Goal: Task Accomplishment & Management: Complete application form

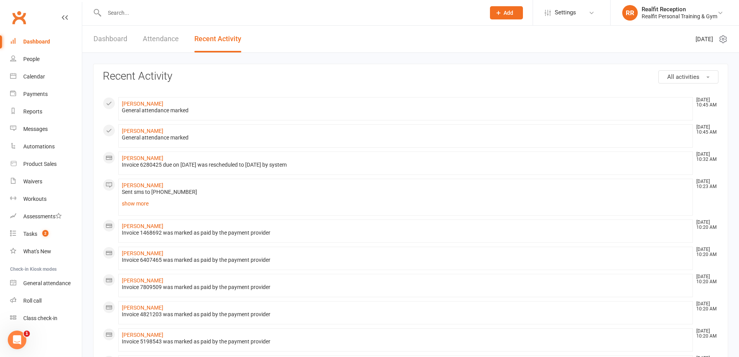
click at [151, 15] on input "text" at bounding box center [291, 12] width 378 height 11
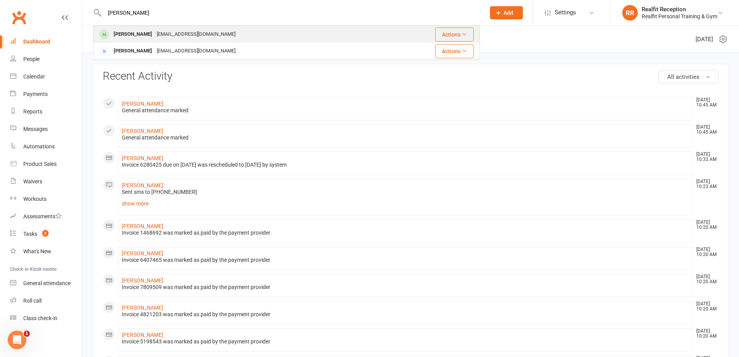
type input "[PERSON_NAME]"
click at [154, 33] on div "[EMAIL_ADDRESS][DOMAIN_NAME]" at bounding box center [195, 34] width 83 height 11
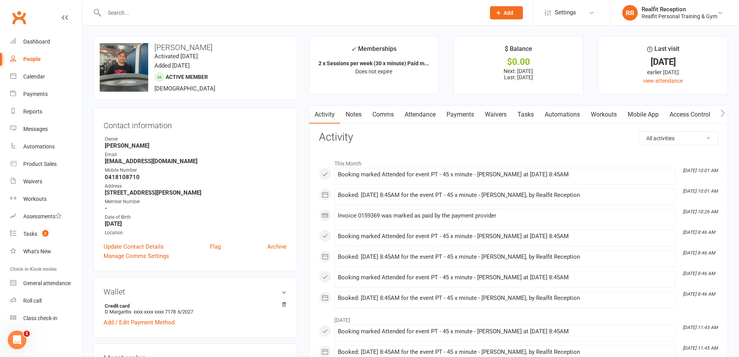
click at [461, 115] on link "Payments" at bounding box center [460, 115] width 38 height 18
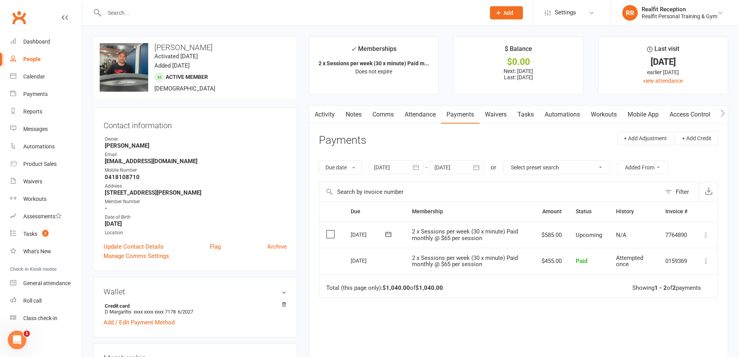
click at [705, 237] on icon at bounding box center [707, 235] width 8 height 8
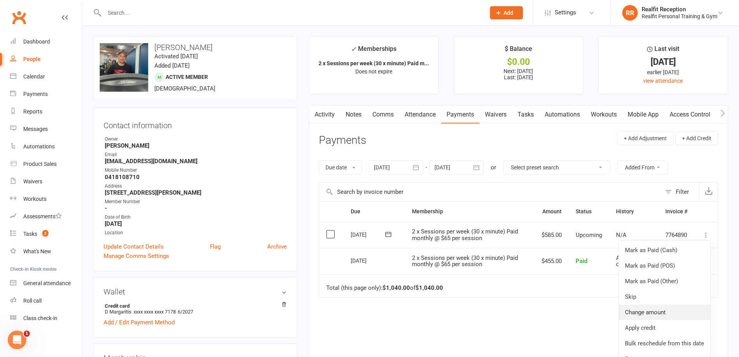
click at [659, 309] on link "Change amount" at bounding box center [665, 312] width 92 height 16
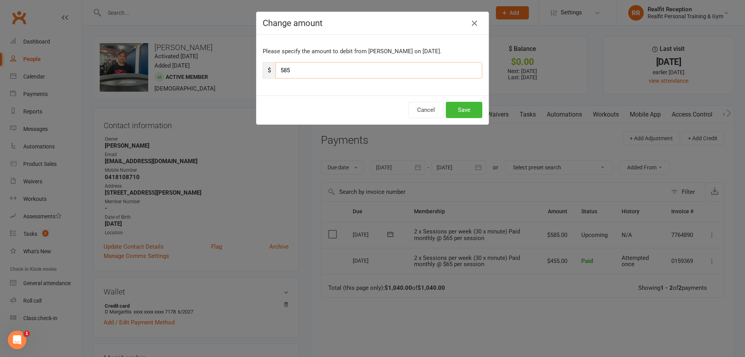
click at [310, 70] on input "585" at bounding box center [379, 70] width 207 height 16
type input "5"
type input "455"
click at [460, 107] on button "Save" at bounding box center [464, 110] width 36 height 16
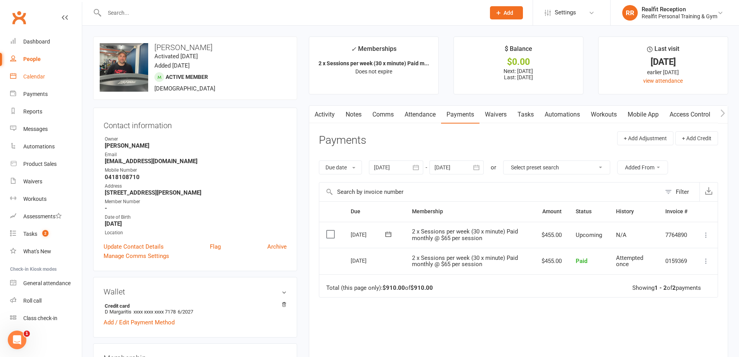
click at [23, 74] on link "Calendar" at bounding box center [46, 76] width 72 height 17
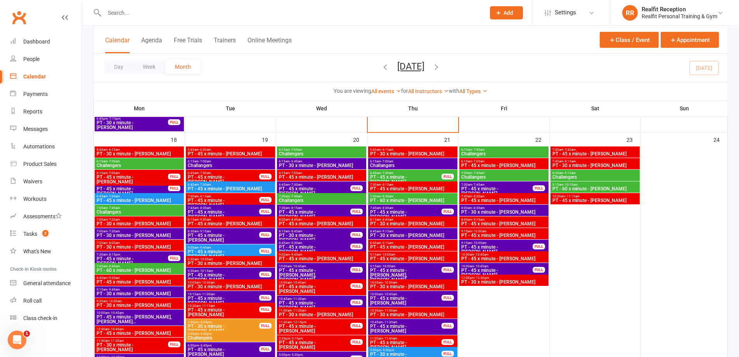
scroll to position [893, 0]
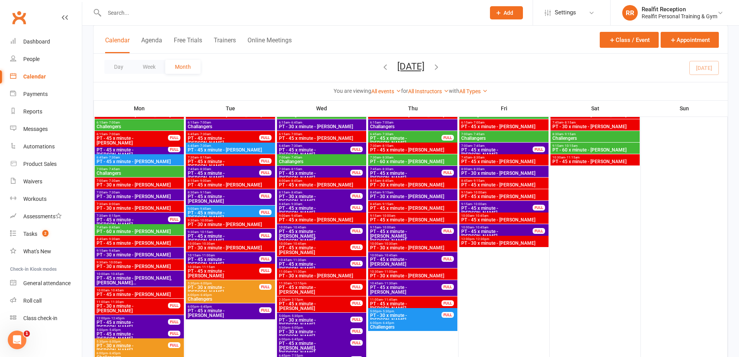
click at [437, 204] on span "8:45am - 9:15am" at bounding box center [413, 203] width 86 height 3
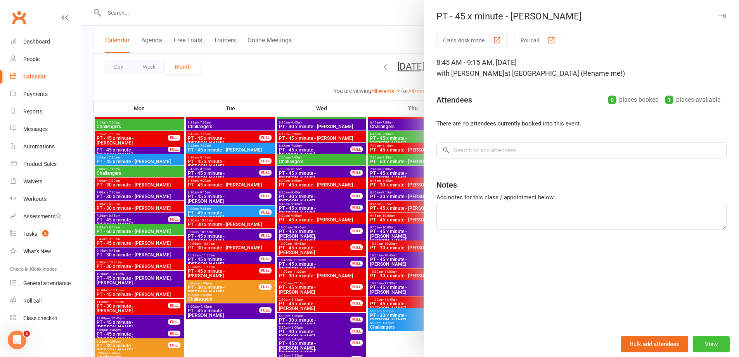
click at [702, 342] on button "View" at bounding box center [711, 344] width 37 height 16
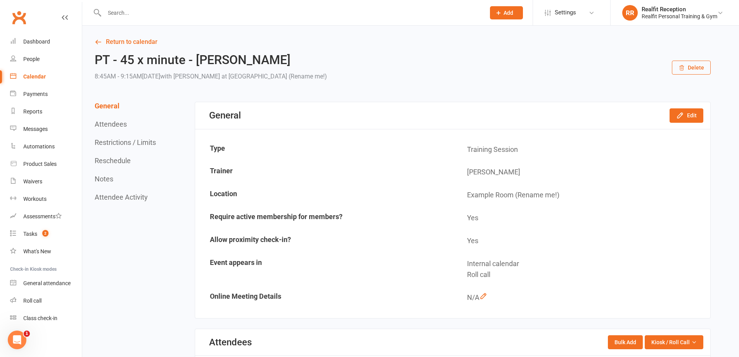
click at [694, 67] on button "Delete" at bounding box center [691, 68] width 39 height 14
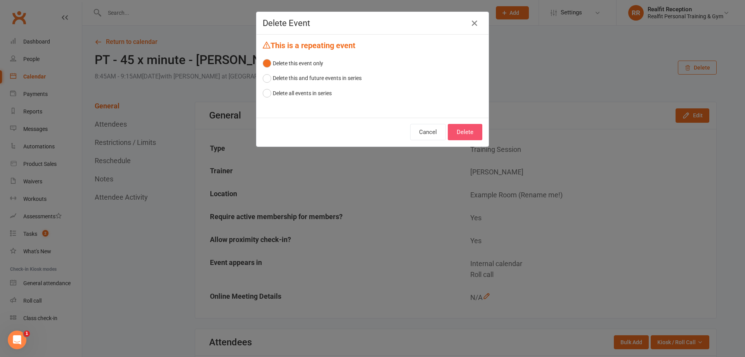
click at [467, 128] on button "Delete" at bounding box center [465, 132] width 35 height 16
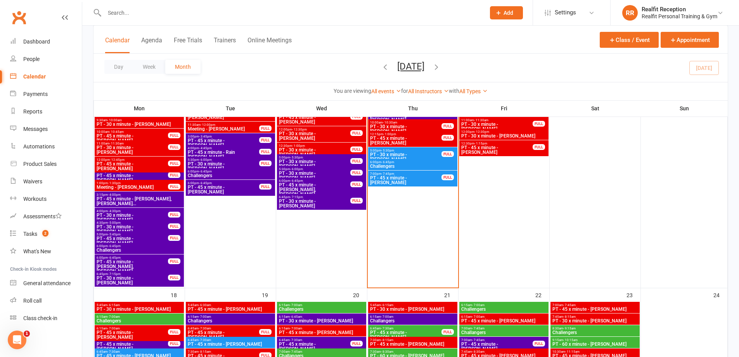
scroll to position [854, 0]
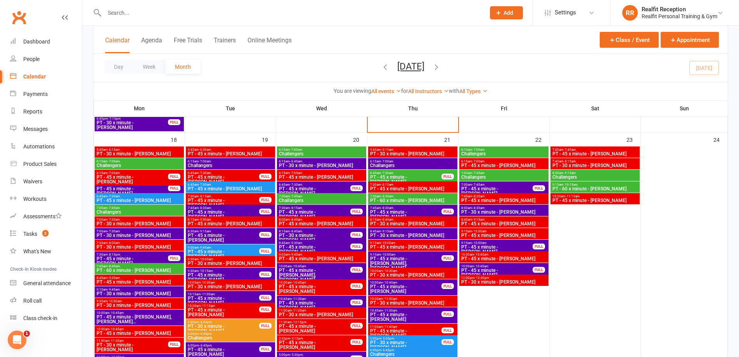
click at [519, 224] on span "PT - 45 x minute - [PERSON_NAME]" at bounding box center [504, 223] width 86 height 5
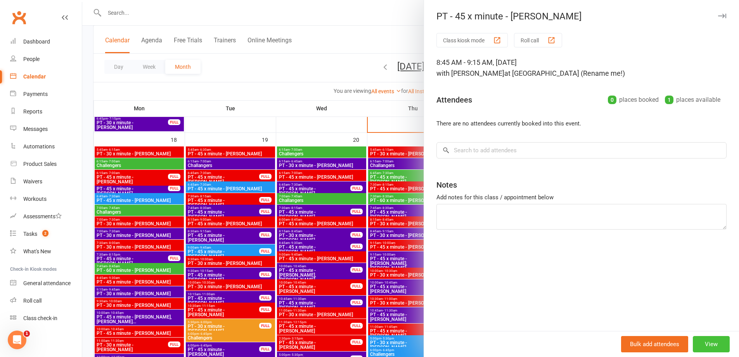
click at [706, 340] on button "View" at bounding box center [711, 344] width 37 height 16
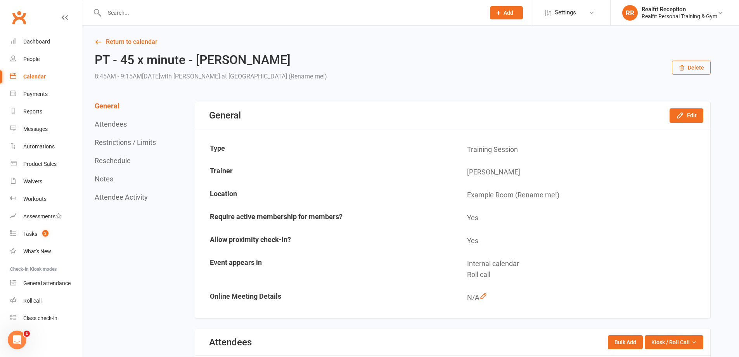
click at [701, 69] on button "Delete" at bounding box center [691, 68] width 39 height 14
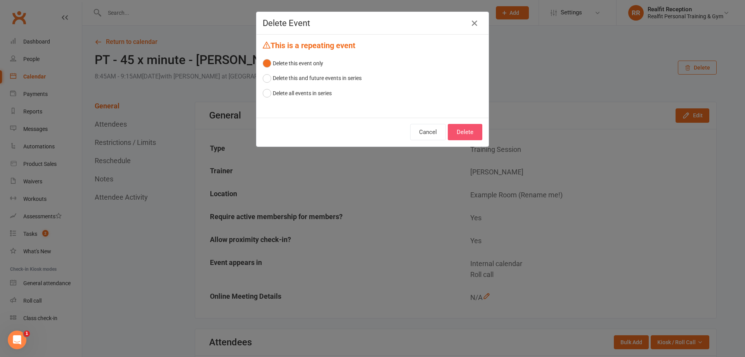
click at [458, 139] on button "Delete" at bounding box center [465, 132] width 35 height 16
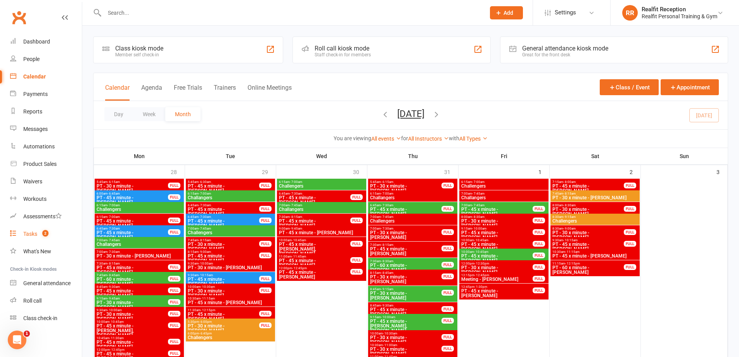
click at [28, 232] on div "Tasks" at bounding box center [30, 234] width 14 height 6
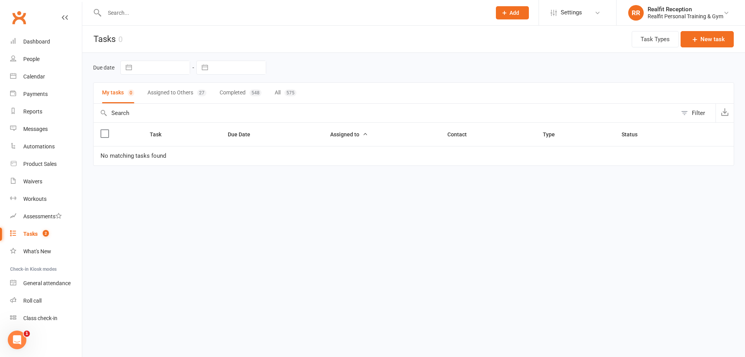
click at [181, 91] on button "Assigned to Others 27" at bounding box center [176, 93] width 59 height 21
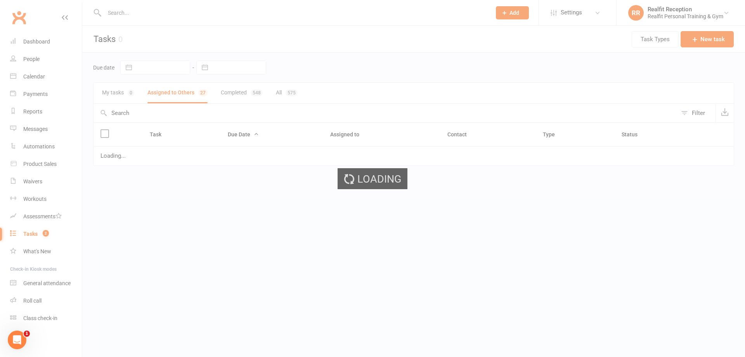
select select "started"
select select "waiting"
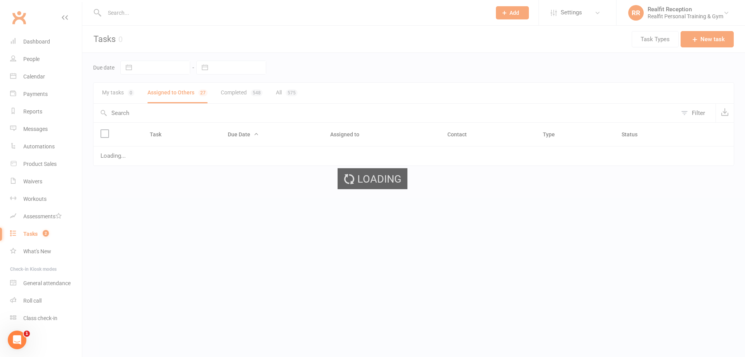
select select "waiting"
select select "started"
select select "waiting"
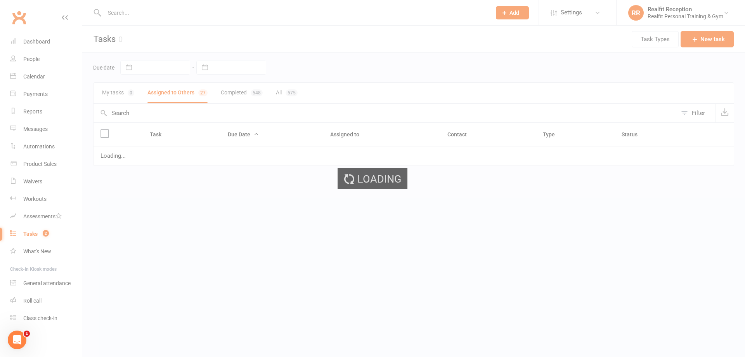
select select "waiting"
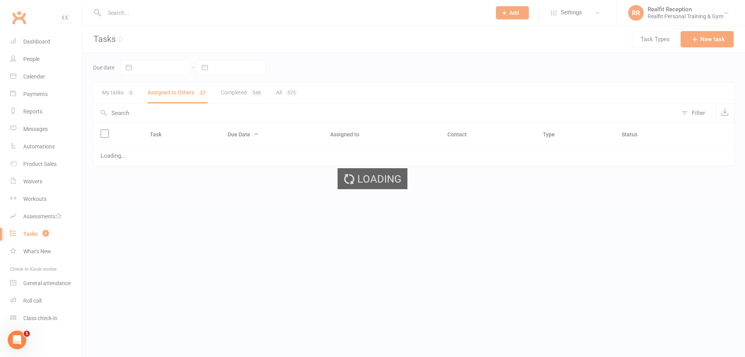
select select "waiting"
select select "started"
select select "waiting"
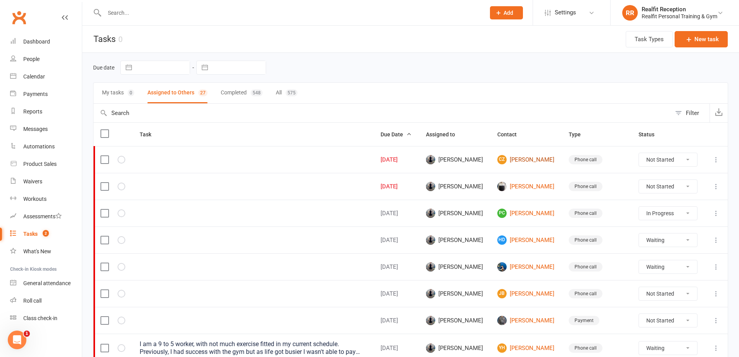
click at [515, 158] on link "CZ Carrie Zhang" at bounding box center [526, 159] width 57 height 9
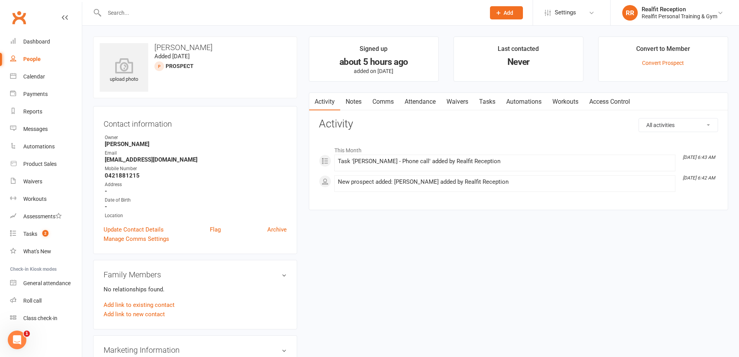
click at [354, 105] on link "Notes" at bounding box center [353, 102] width 27 height 18
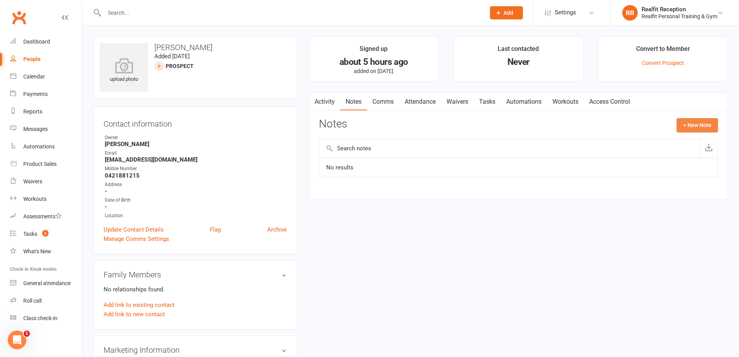
click at [685, 126] on button "+ New Note" at bounding box center [698, 125] width 42 height 14
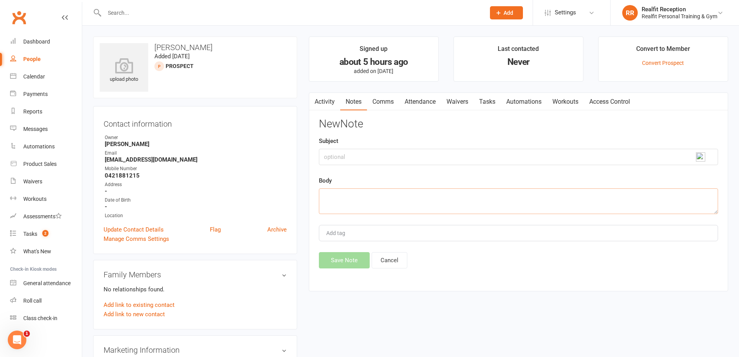
click at [334, 189] on textarea at bounding box center [518, 201] width 399 height 26
type textarea "Call LVM"
click at [361, 262] on button "Save Note" at bounding box center [344, 260] width 51 height 16
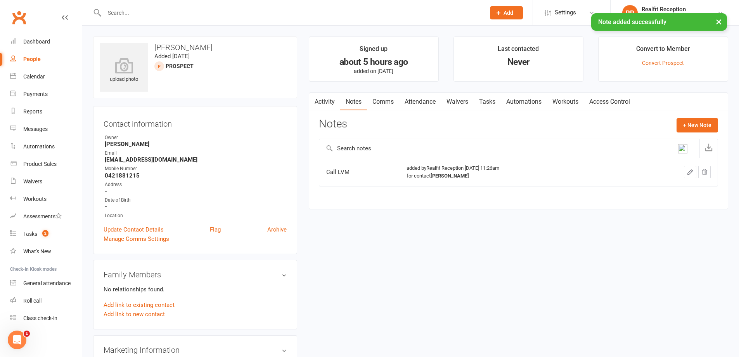
click at [490, 102] on link "Tasks" at bounding box center [487, 102] width 27 height 18
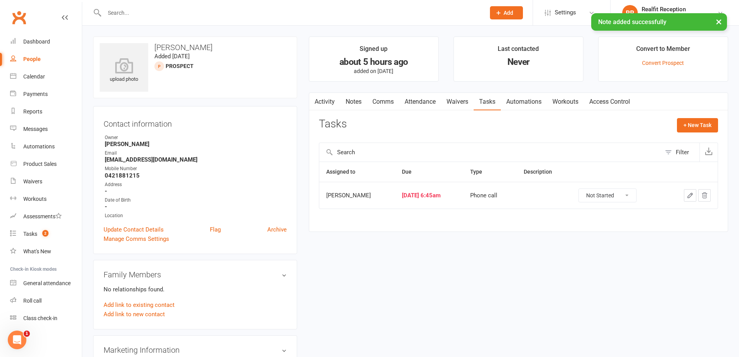
click at [619, 197] on select "Not Started In Progress Waiting Complete" at bounding box center [607, 195] width 57 height 13
click at [586, 189] on select "Not Started In Progress Waiting Complete" at bounding box center [607, 195] width 57 height 13
select select "started"
click at [687, 195] on icon "button" at bounding box center [690, 195] width 7 height 7
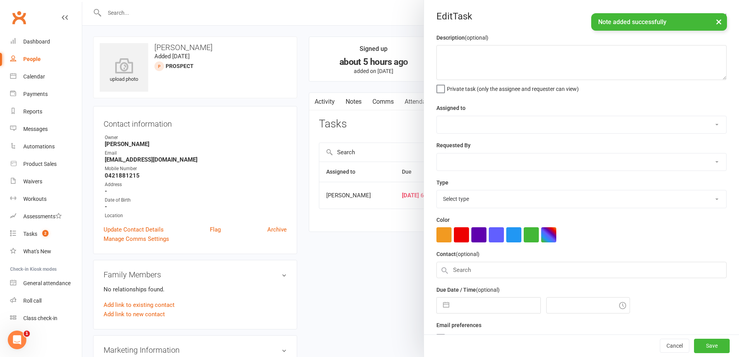
select select "49223"
select select "49355"
type input "14 Aug 2025"
type input "6:45am"
select select "26751"
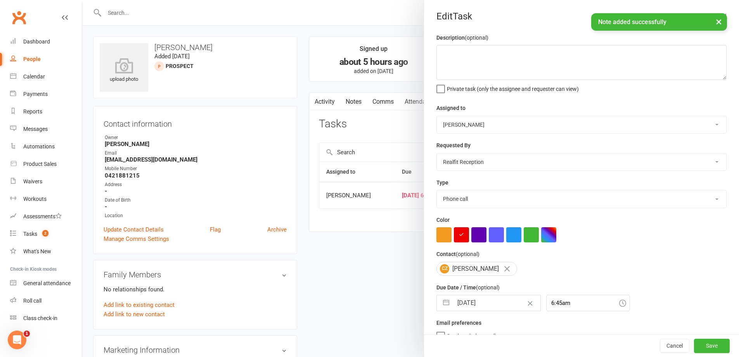
select select "6"
select select "2025"
select select "7"
select select "2025"
select select "8"
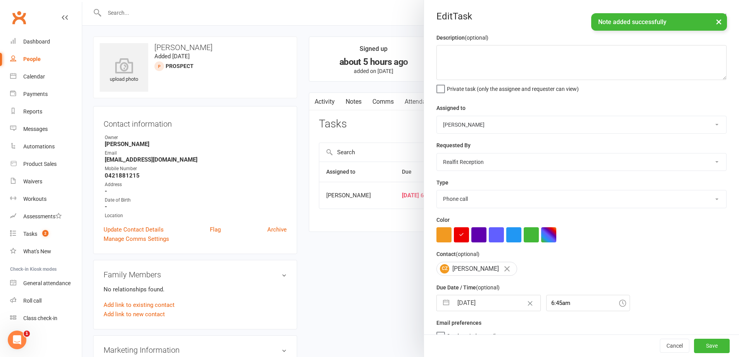
select select "2025"
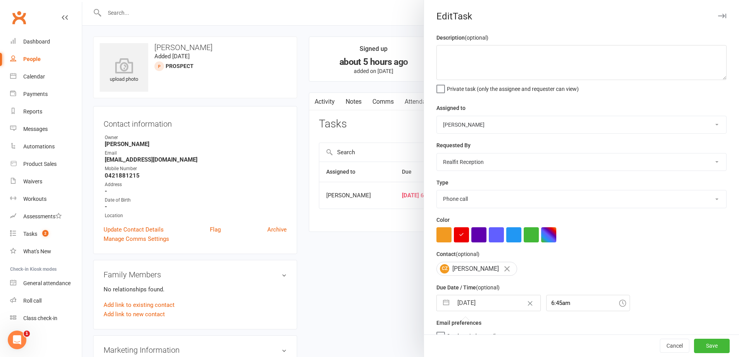
click at [498, 306] on input "14 Aug 2025" at bounding box center [496, 303] width 87 height 16
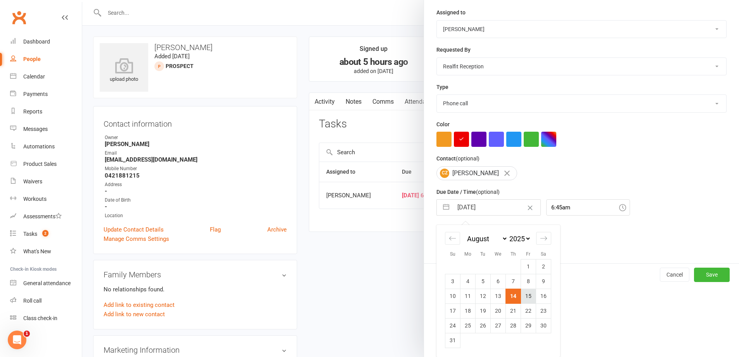
click at [525, 298] on td "15" at bounding box center [528, 295] width 15 height 15
type input "[DATE]"
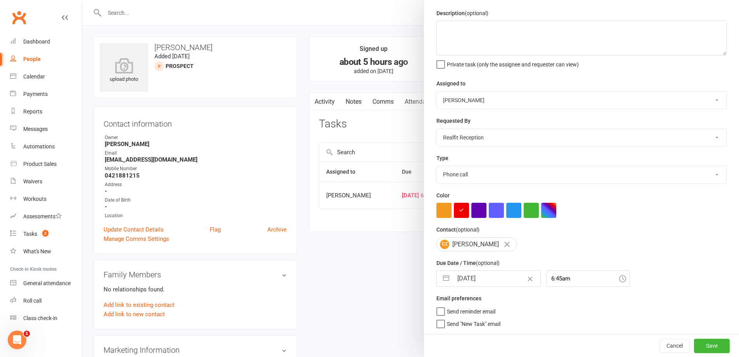
scroll to position [28, 0]
click at [694, 345] on button "Save" at bounding box center [712, 345] width 36 height 14
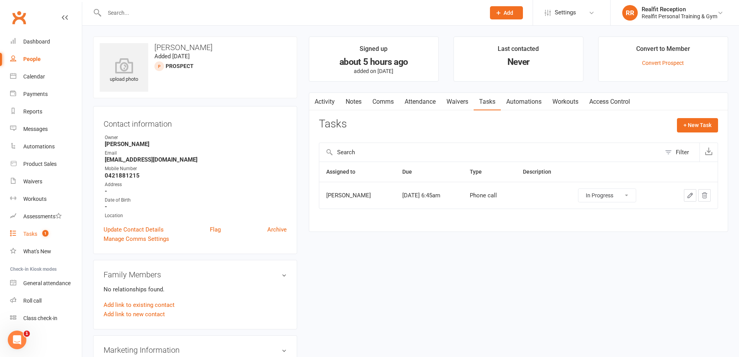
click at [29, 238] on link "Tasks 1" at bounding box center [46, 233] width 72 height 17
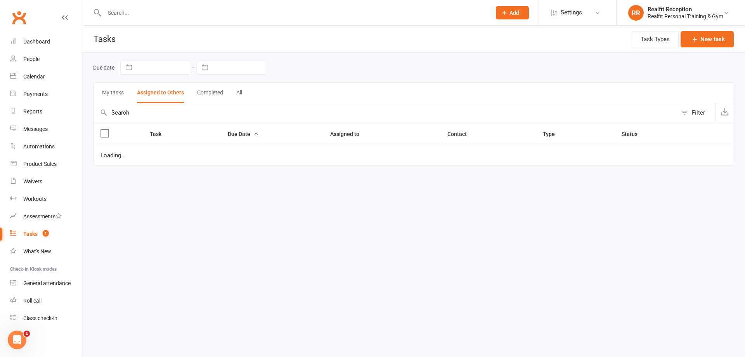
select select "waiting"
select select "started"
select select "waiting"
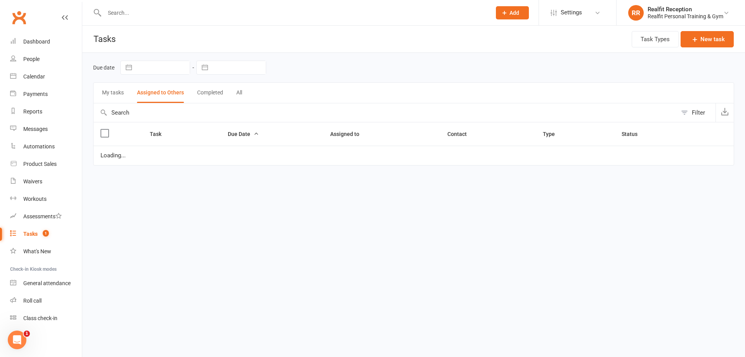
select select "waiting"
select select "started"
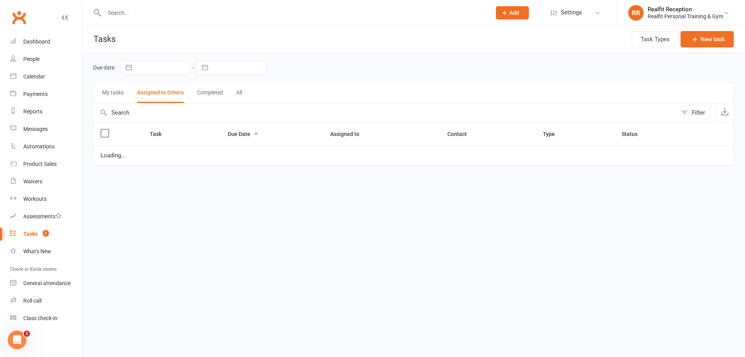
select select "waiting"
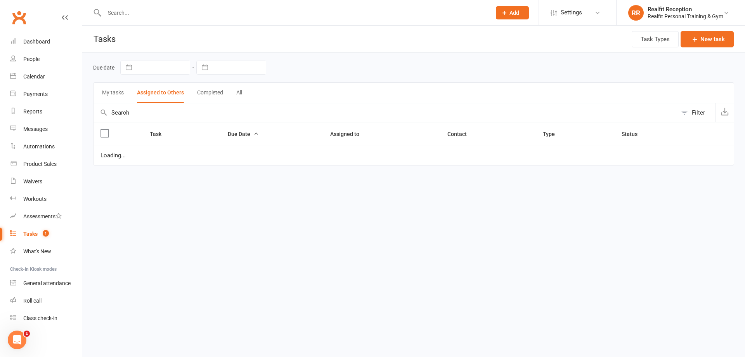
select select "waiting"
select select "started"
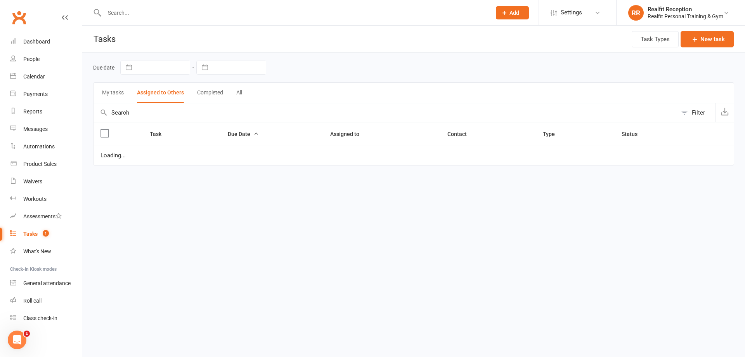
select select "waiting"
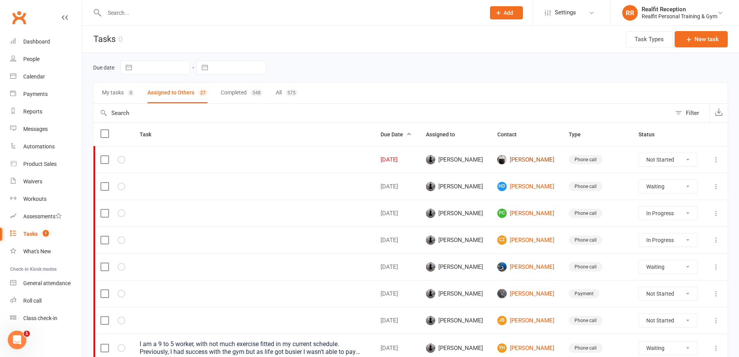
click at [517, 158] on link "[PERSON_NAME]" at bounding box center [526, 159] width 57 height 9
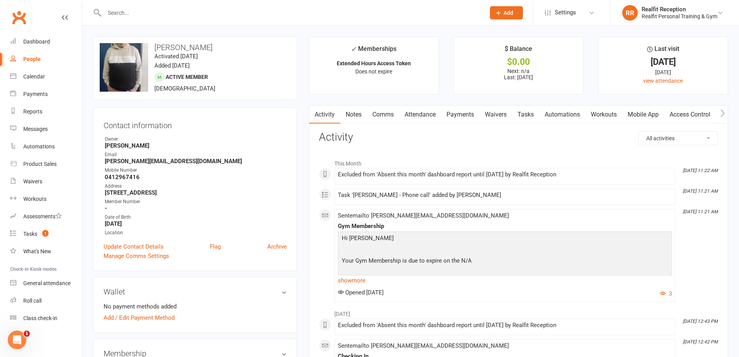
scroll to position [116, 0]
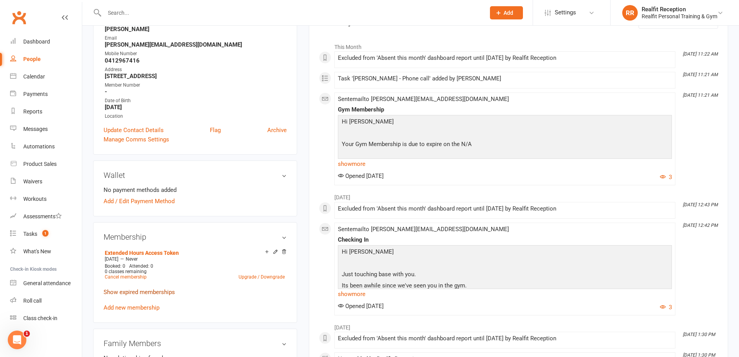
click at [124, 291] on link "Show expired memberships" at bounding box center [139, 291] width 71 height 7
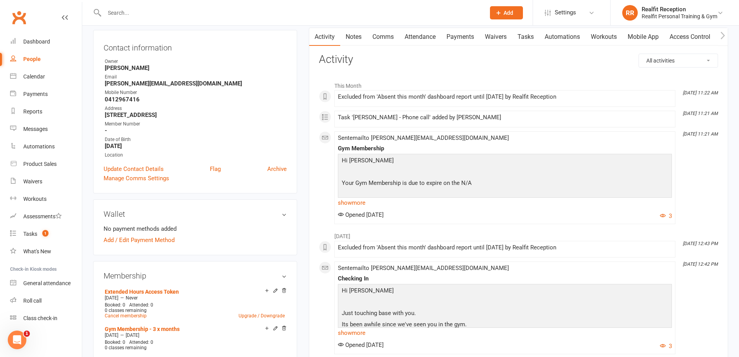
scroll to position [0, 0]
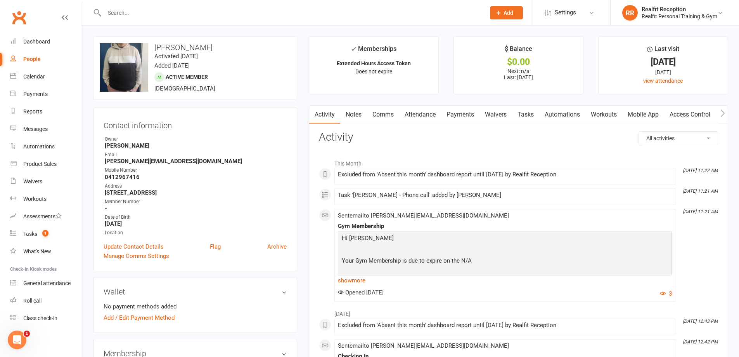
click at [356, 114] on link "Notes" at bounding box center [353, 115] width 27 height 18
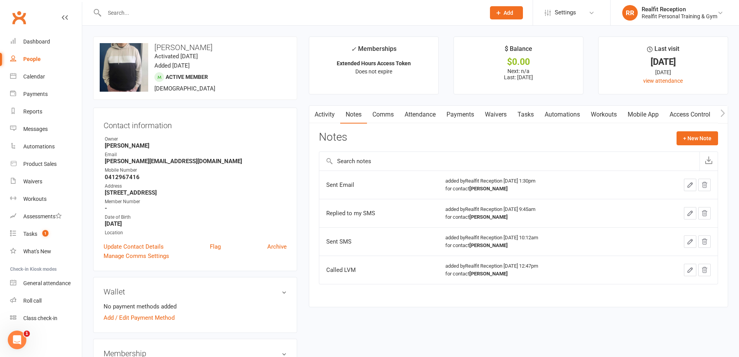
click at [385, 115] on link "Comms" at bounding box center [383, 115] width 32 height 18
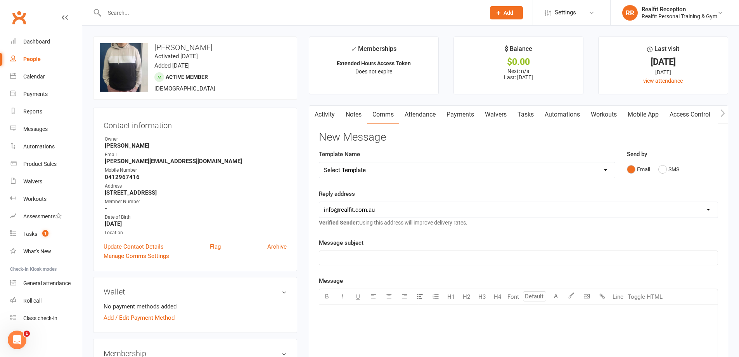
click at [379, 171] on select "Select Template [Email] 30 Day Check In [SMS] 30 Day Check In SMS [Email] David…" at bounding box center [467, 170] width 296 height 16
select select "3"
click at [319, 162] on select "Select Template [Email] 30 Day Check In [SMS] 30 Day Check In SMS [Email] David…" at bounding box center [467, 170] width 296 height 16
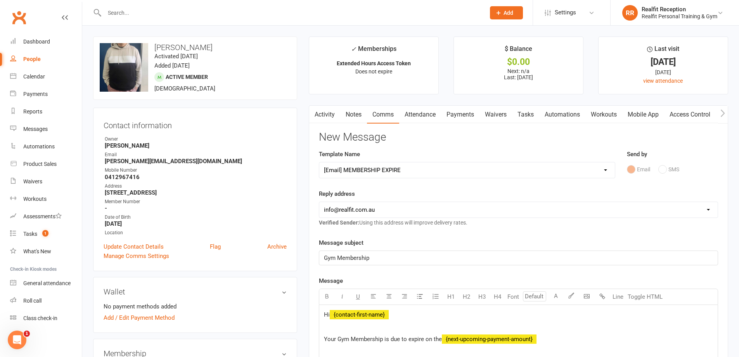
click at [375, 210] on select "hello@clubworx.com david@realfit.com.au chris@realfit.com.au info@realfit.com.au" at bounding box center [518, 210] width 399 height 16
select select "1"
click at [319, 202] on select "hello@clubworx.com david@realfit.com.au chris@realfit.com.au info@realfit.com.au" at bounding box center [518, 210] width 399 height 16
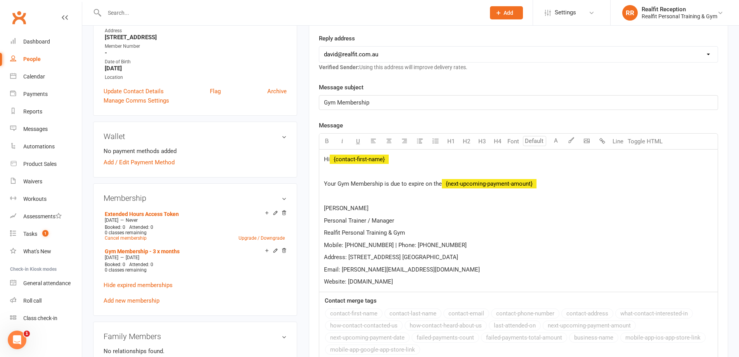
scroll to position [233, 0]
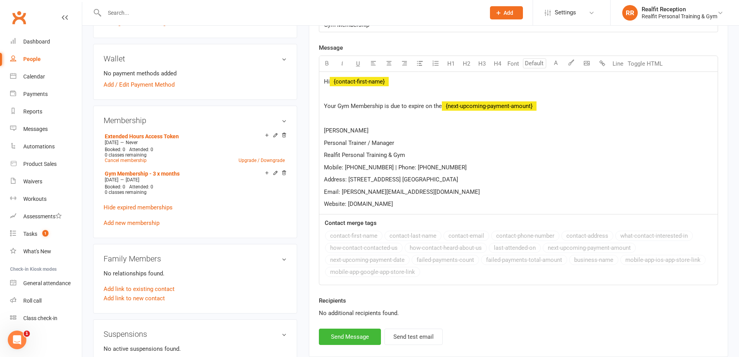
click at [329, 115] on p at bounding box center [518, 118] width 389 height 9
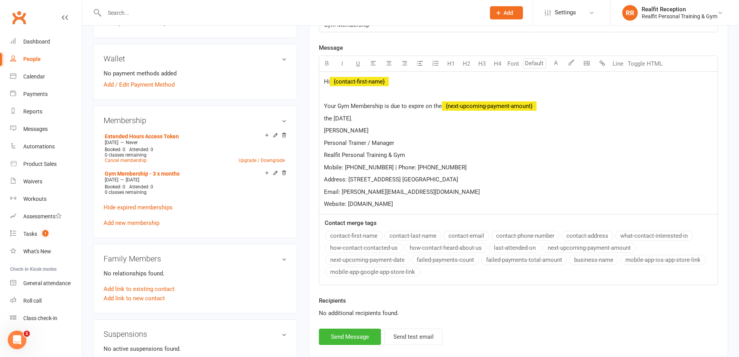
click at [423, 105] on span "Your Gym Membership is due to expire on the" at bounding box center [383, 105] width 118 height 7
click at [553, 109] on p "Your Gym Membership is due to expired on the ﻿ {next-upcoming-payment-amount}" at bounding box center [518, 105] width 389 height 9
click at [324, 116] on span "the 13th of August." at bounding box center [338, 118] width 29 height 7
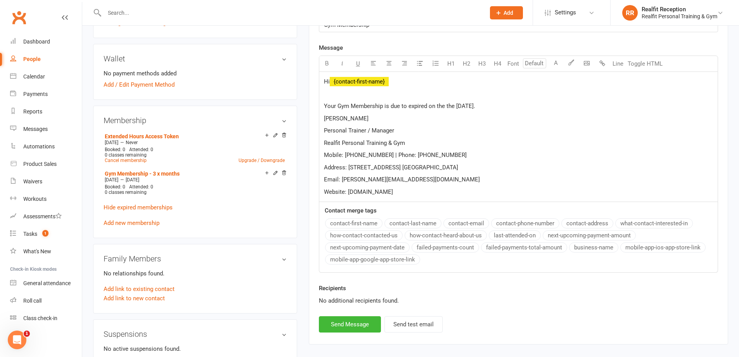
click at [506, 103] on p "Your Gym Membership is due to expired on the the [DATE]." at bounding box center [518, 105] width 389 height 9
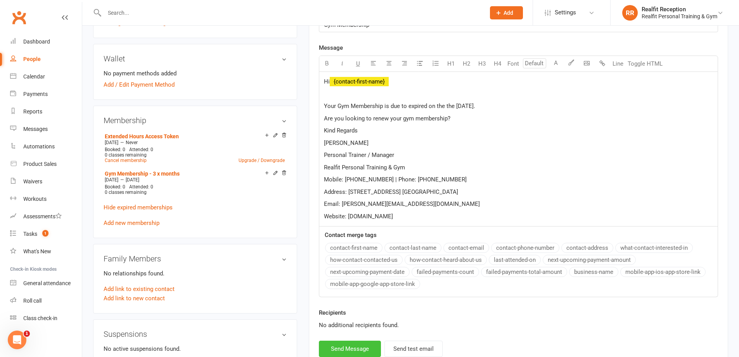
click at [356, 349] on button "Send Message" at bounding box center [350, 348] width 62 height 16
select select
select select "3"
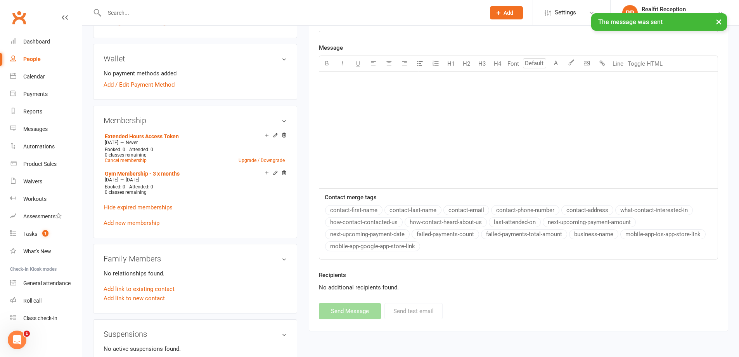
scroll to position [0, 0]
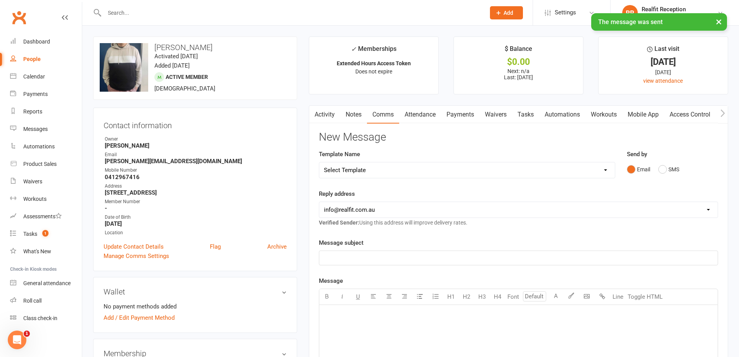
click at [347, 114] on link "Notes" at bounding box center [353, 115] width 27 height 18
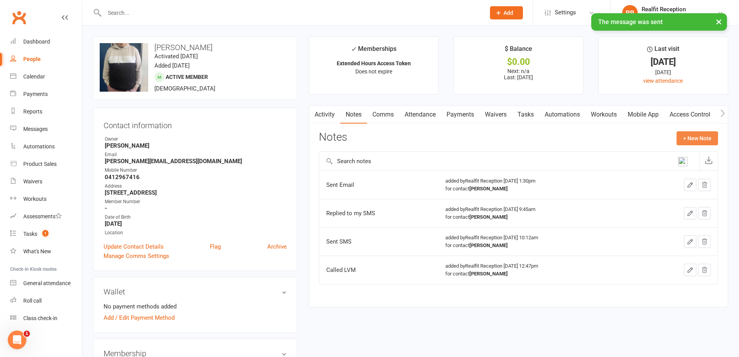
click at [689, 138] on button "+ New Note" at bounding box center [698, 138] width 42 height 14
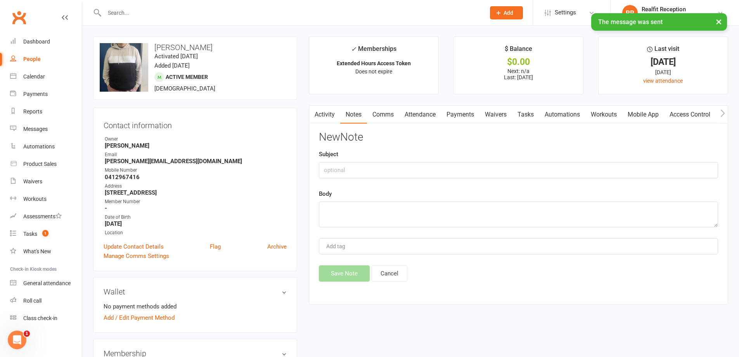
click at [342, 200] on div "Body" at bounding box center [518, 208] width 399 height 38
click at [336, 204] on textarea at bounding box center [518, 214] width 399 height 26
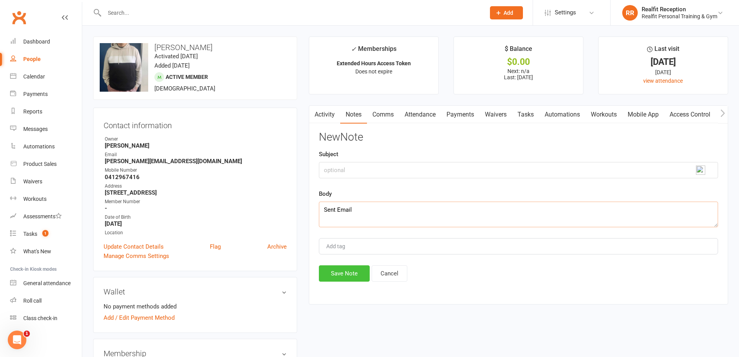
type textarea "Sent Email"
click at [356, 277] on button "Save Note" at bounding box center [344, 273] width 51 height 16
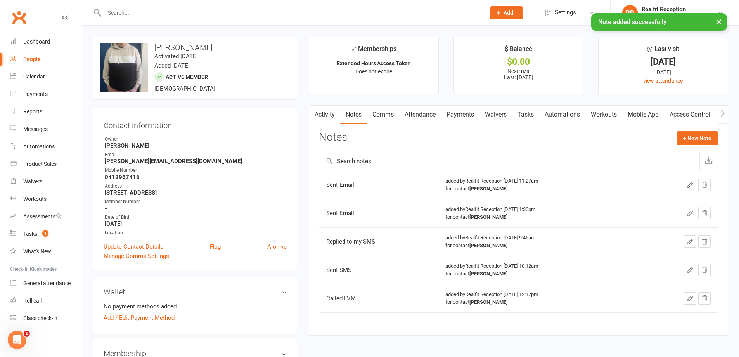
click at [522, 115] on link "Tasks" at bounding box center [525, 115] width 27 height 18
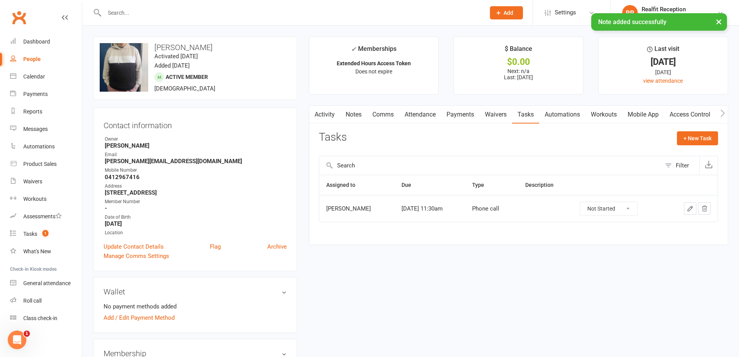
click at [619, 212] on select "Not Started In Progress Waiting Complete" at bounding box center [608, 208] width 57 height 13
click at [586, 202] on select "Not Started In Progress Waiting Complete" at bounding box center [608, 208] width 57 height 13
select select "started"
click at [689, 210] on icon "button" at bounding box center [690, 208] width 7 height 7
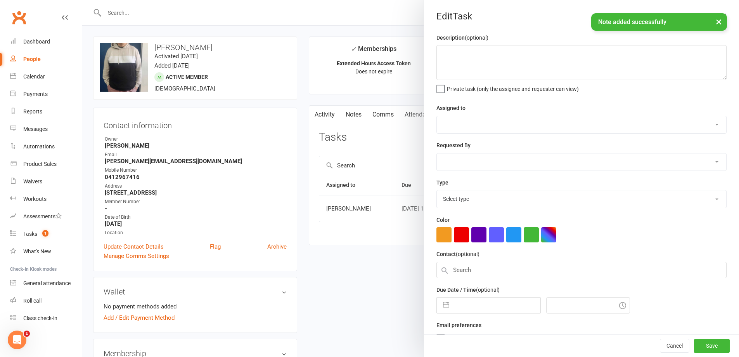
select select "49223"
type input "14 Aug 2025"
type input "11:30am"
select select "26751"
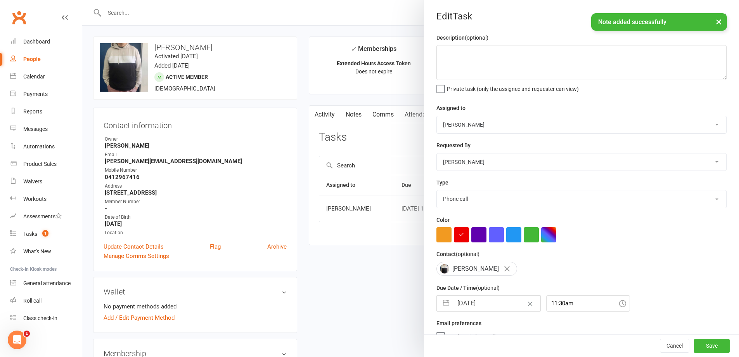
click at [495, 303] on input "14 Aug 2025" at bounding box center [496, 303] width 87 height 16
select select "6"
select select "2025"
select select "7"
select select "2025"
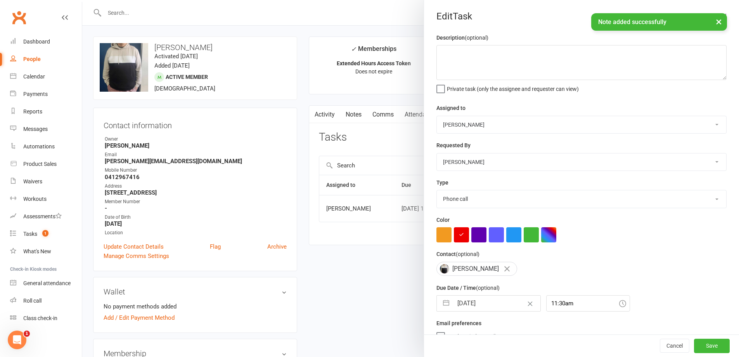
select select "8"
select select "2025"
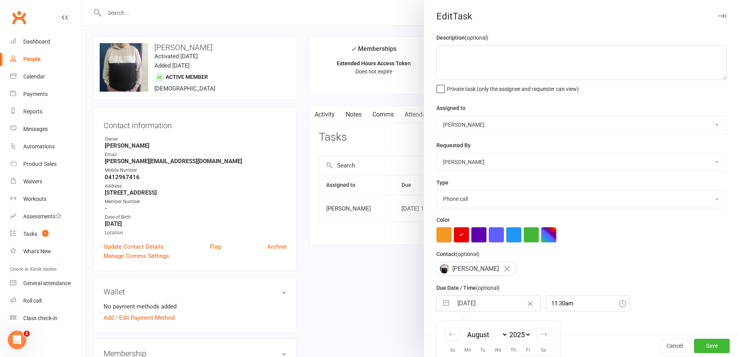
scroll to position [99, 0]
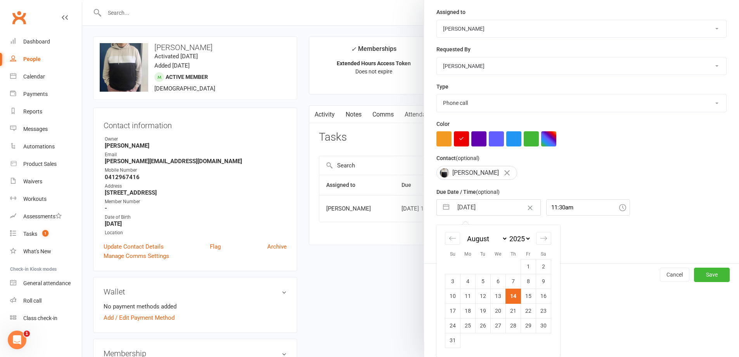
click at [468, 307] on td "18" at bounding box center [468, 310] width 15 height 15
type input "18 Aug 2025"
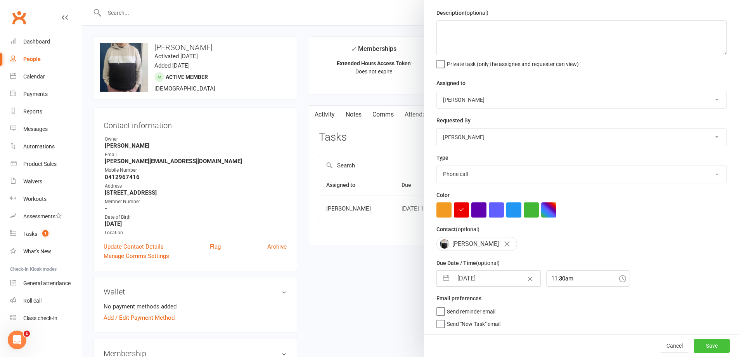
click at [695, 342] on button "Save" at bounding box center [712, 345] width 36 height 14
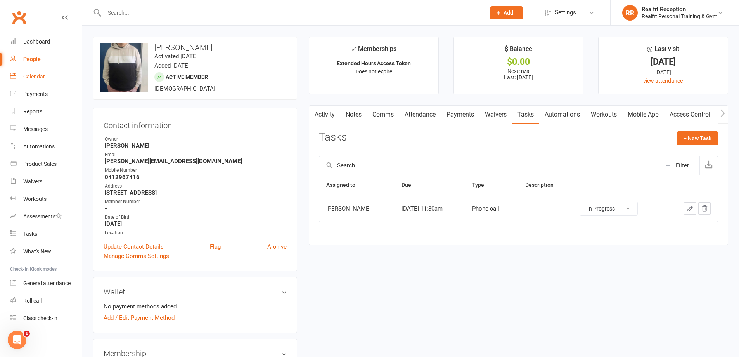
click at [26, 75] on div "Calendar" at bounding box center [34, 76] width 22 height 6
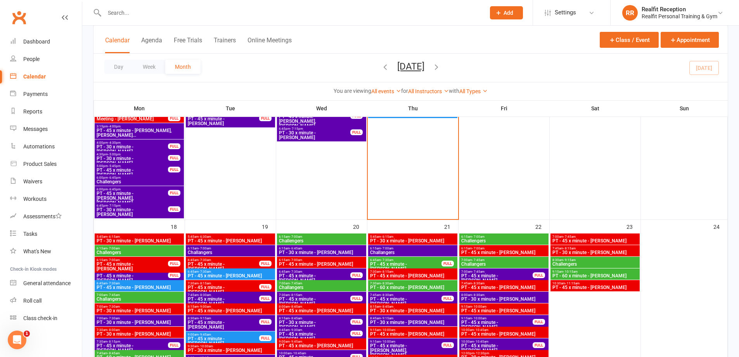
scroll to position [534, 0]
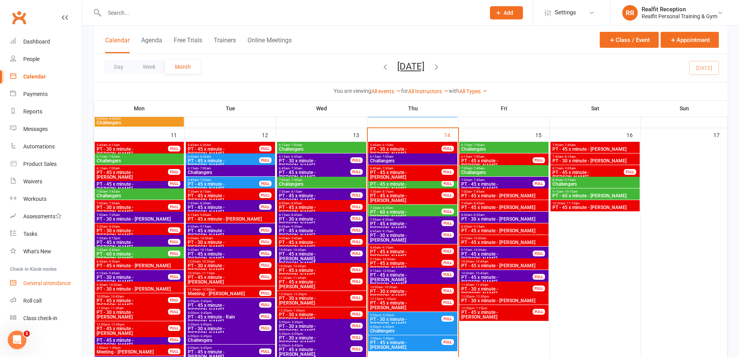
click at [49, 282] on div "General attendance" at bounding box center [46, 283] width 47 height 6
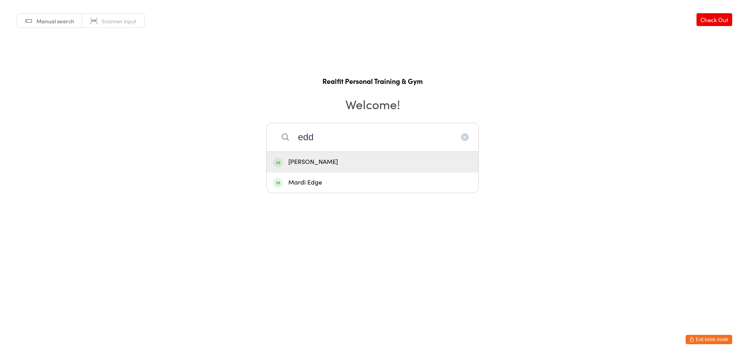
type input "edd"
click at [327, 160] on div "Eddie Pinto" at bounding box center [372, 162] width 199 height 10
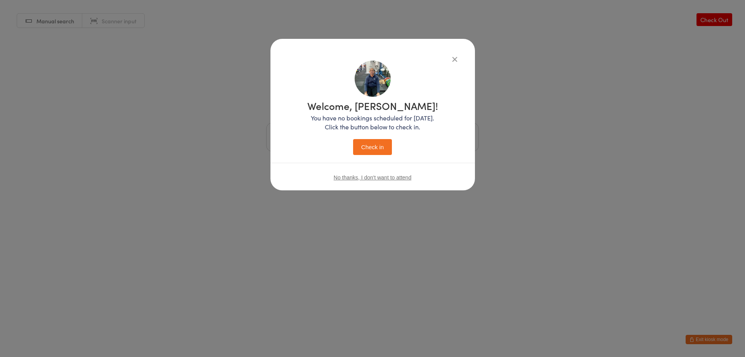
click at [373, 145] on button "Check in" at bounding box center [372, 147] width 39 height 16
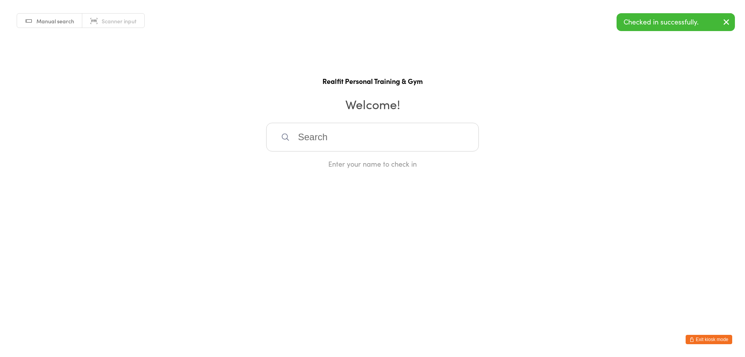
click at [697, 340] on button "Exit kiosk mode" at bounding box center [709, 339] width 47 height 9
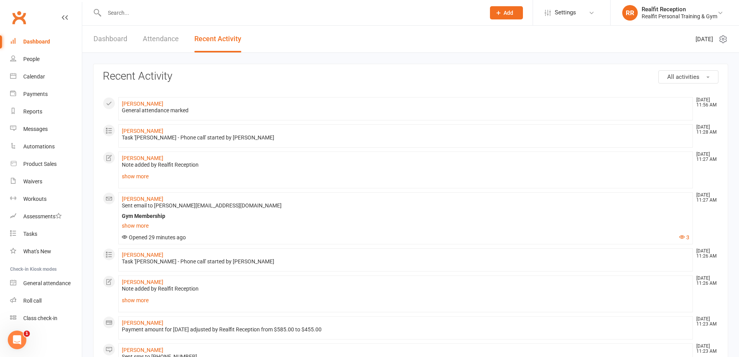
click at [507, 12] on span "Add" at bounding box center [509, 13] width 10 height 6
click at [495, 35] on link "Prospect" at bounding box center [498, 35] width 69 height 18
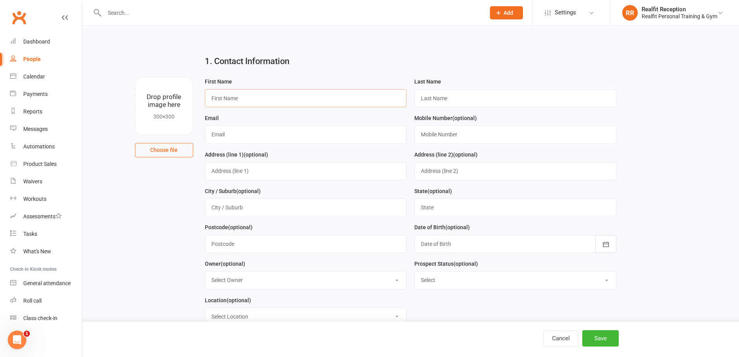
click at [325, 102] on input "text" at bounding box center [306, 98] width 202 height 18
type input "Sebastion"
click at [475, 99] on input "text" at bounding box center [516, 98] width 202 height 18
type input "[PERSON_NAME]"
drag, startPoint x: 256, startPoint y: 136, endPoint x: 251, endPoint y: 141, distance: 6.6
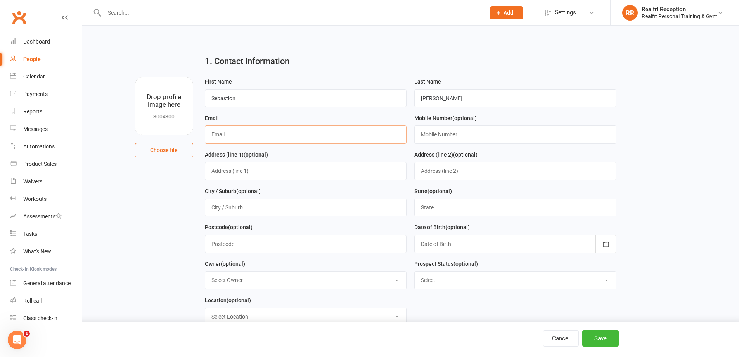
click at [256, 136] on input "text" at bounding box center [306, 134] width 202 height 18
type input "[PERSON_NAME][EMAIL_ADDRESS][DOMAIN_NAME]"
click at [456, 135] on input "text" at bounding box center [516, 134] width 202 height 18
type input "0418576516"
click at [269, 175] on input "text" at bounding box center [306, 171] width 202 height 18
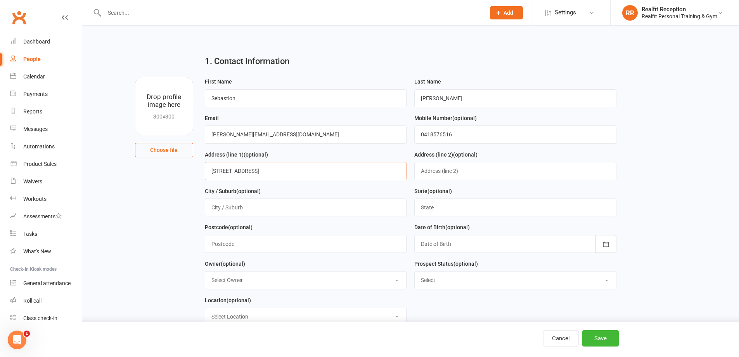
type input "[STREET_ADDRESS]"
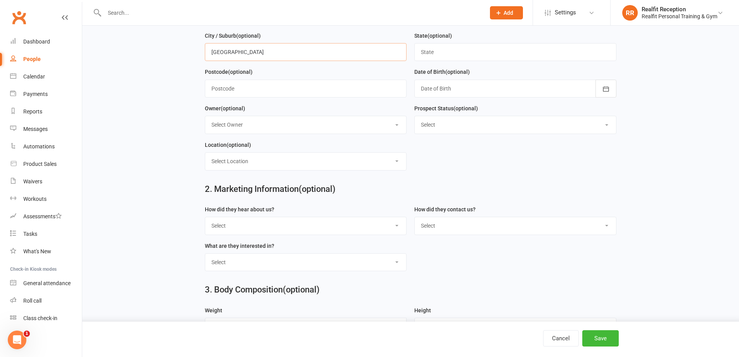
scroll to position [194, 0]
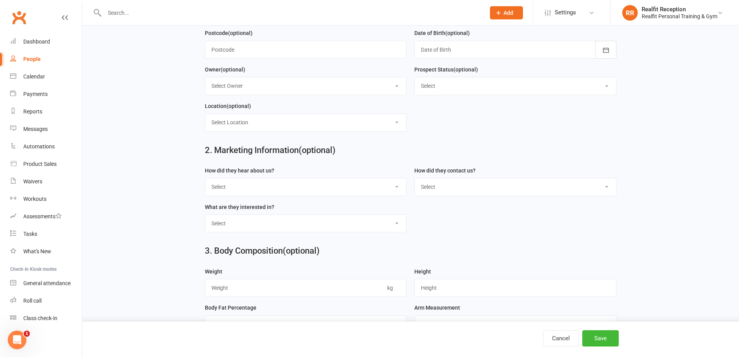
type input "[GEOGRAPHIC_DATA]"
click at [241, 83] on select "Select Owner [PERSON_NAME] [PERSON_NAME] Realfit Reception [PERSON_NAME] [PERSO…" at bounding box center [305, 85] width 201 height 17
select select "5"
click at [205, 80] on select "Select Owner [PERSON_NAME] [PERSON_NAME] Realfit Reception [PERSON_NAME] [PERSO…" at bounding box center [305, 85] width 201 height 17
click at [460, 92] on select "Select Initial Contact Follow-up Call Follow-up Email Almost Ready Not Ready No…" at bounding box center [515, 85] width 201 height 17
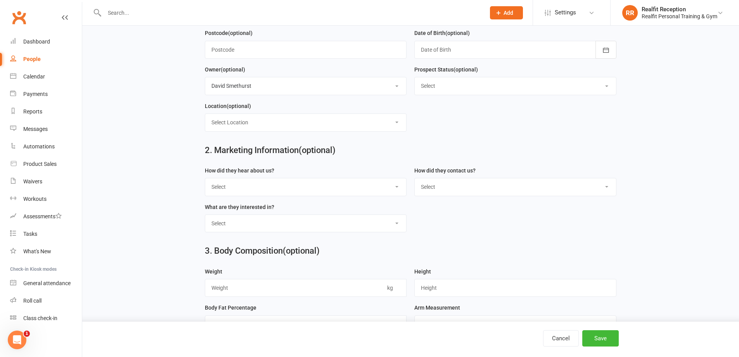
select select "Initial Contact"
click at [415, 80] on select "Select Initial Contact Follow-up Call Follow-up Email Almost Ready Not Ready No…" at bounding box center [515, 85] width 201 height 17
click at [269, 126] on select "Select Location Example Room (Rename me!)" at bounding box center [305, 122] width 201 height 17
select select "0"
click at [205, 116] on select "Select Location Example Room (Rename me!)" at bounding box center [305, 122] width 201 height 17
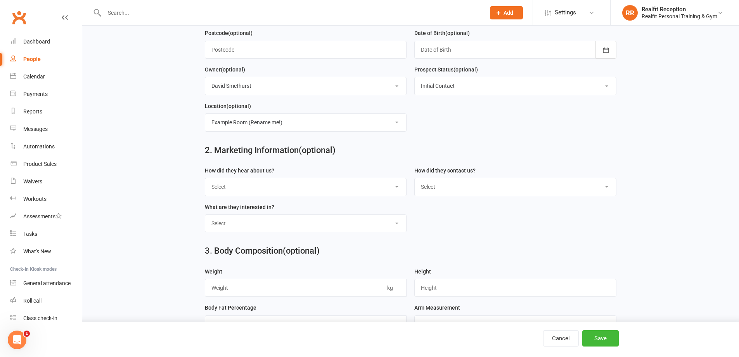
click at [245, 193] on select "Select Google Through A Friend Walk by Letter Box Drop Facebook Medical Centre …" at bounding box center [305, 186] width 201 height 17
select select "Through A Friend"
click at [205, 181] on select "Select Google Through A Friend Walk by Letter Box Drop Facebook Medical Centre …" at bounding box center [305, 186] width 201 height 17
click at [435, 193] on select "Select Phone Email In-Facility" at bounding box center [515, 186] width 201 height 17
select select "Phone"
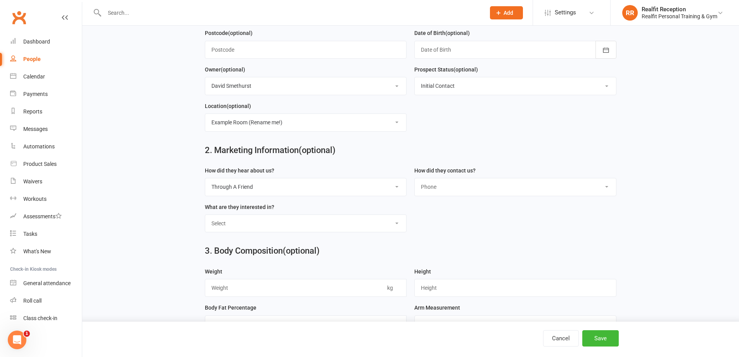
click at [415, 181] on select "Select Phone Email In-Facility" at bounding box center [515, 186] width 201 height 17
click at [275, 223] on select "Select Personal Training 12 Week Challenge Gym Membership Weight Loss Strength …" at bounding box center [305, 223] width 201 height 17
select select "Personal Training"
click at [205, 218] on select "Select Personal Training 12 Week Challenge Gym Membership Weight Loss Strength …" at bounding box center [305, 223] width 201 height 17
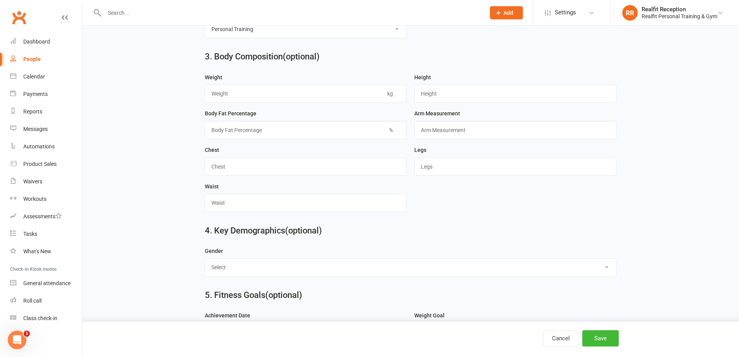
scroll to position [505, 0]
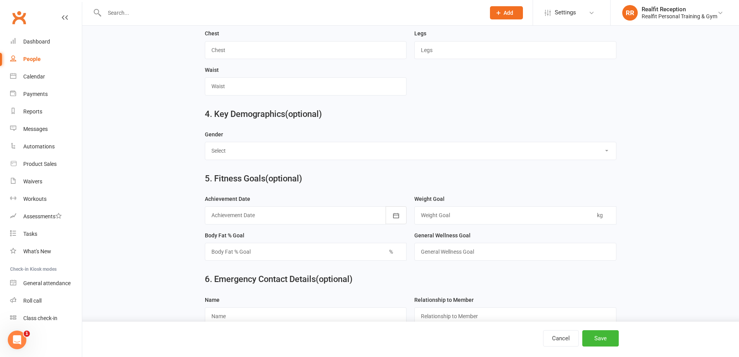
click at [234, 148] on select "Select [DEMOGRAPHIC_DATA] [DEMOGRAPHIC_DATA]" at bounding box center [410, 150] width 411 height 17
select select "[DEMOGRAPHIC_DATA]"
click at [205, 147] on select "Select [DEMOGRAPHIC_DATA] [DEMOGRAPHIC_DATA]" at bounding box center [410, 150] width 411 height 17
click at [605, 336] on button "Save" at bounding box center [601, 338] width 36 height 16
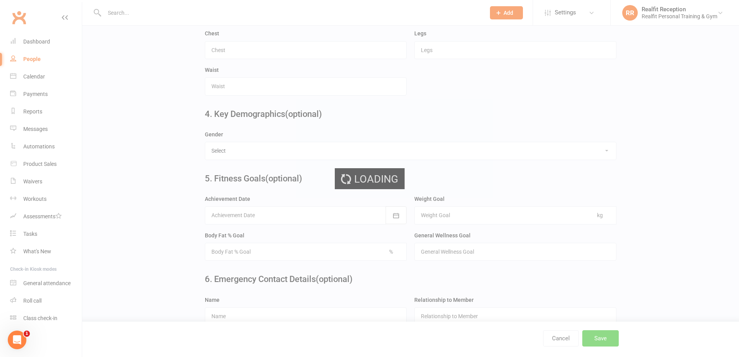
scroll to position [0, 0]
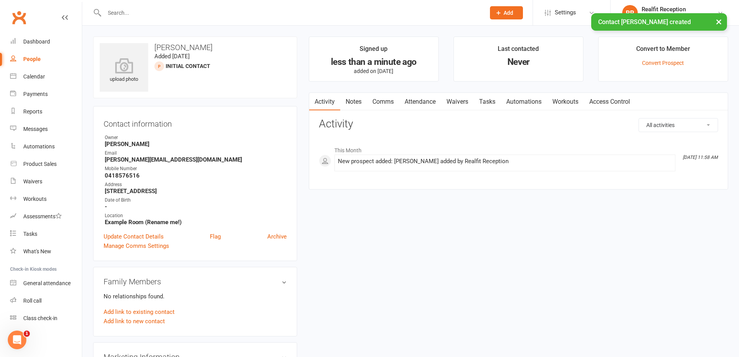
click at [453, 101] on link "Waivers" at bounding box center [457, 102] width 33 height 18
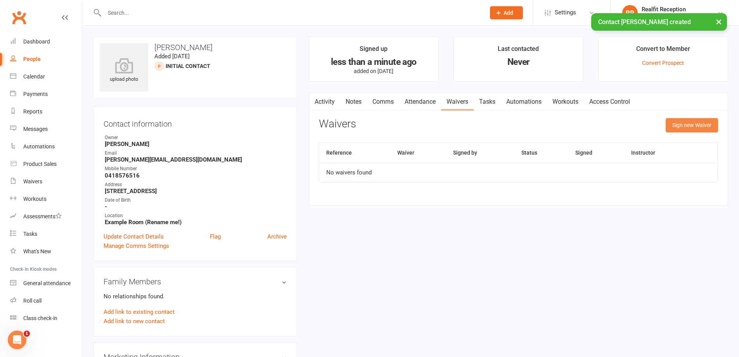
click at [676, 128] on button "Sign new Waiver" at bounding box center [692, 125] width 52 height 14
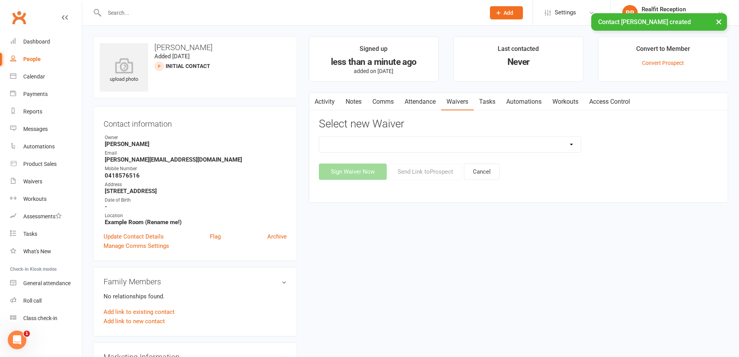
click at [471, 147] on select "Direct Debit Authority Gym Membership - Unstaffed Access Realfit Member Applica…" at bounding box center [450, 145] width 262 height 16
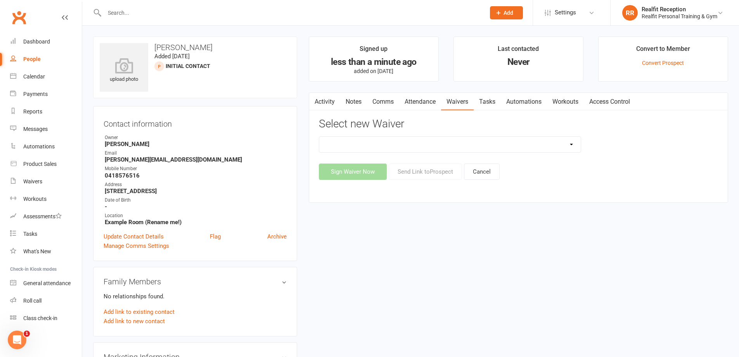
select select "10927"
click at [319, 137] on select "Direct Debit Authority Gym Membership - Unstaffed Access Realfit Member Applica…" at bounding box center [450, 145] width 262 height 16
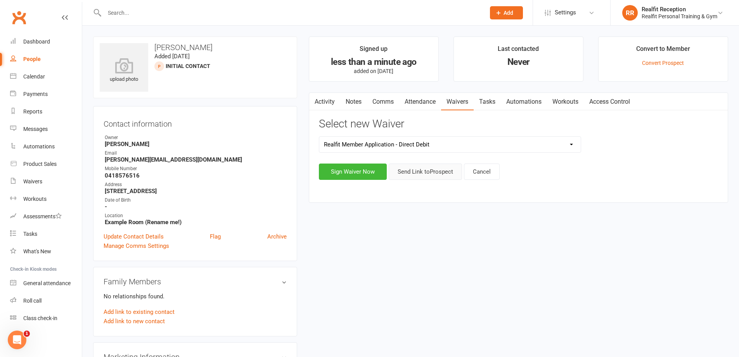
click at [419, 172] on button "Send Link to [GEOGRAPHIC_DATA]" at bounding box center [425, 171] width 73 height 16
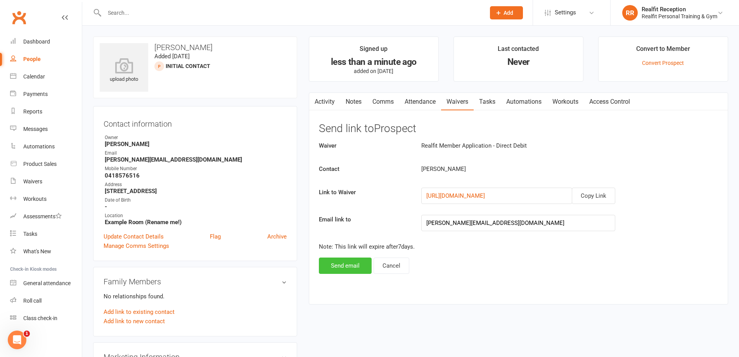
click at [343, 269] on button "Send email" at bounding box center [345, 265] width 53 height 16
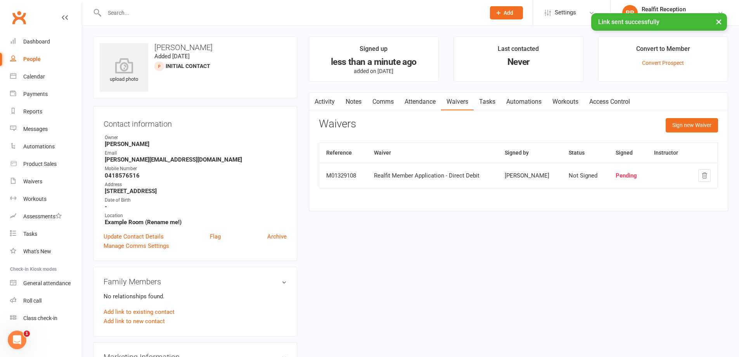
click at [488, 102] on link "Tasks" at bounding box center [487, 102] width 27 height 18
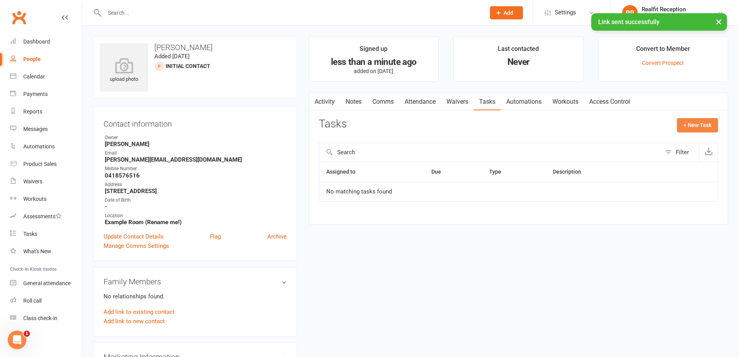
click at [707, 123] on button "+ New Task" at bounding box center [697, 125] width 41 height 14
select select "49355"
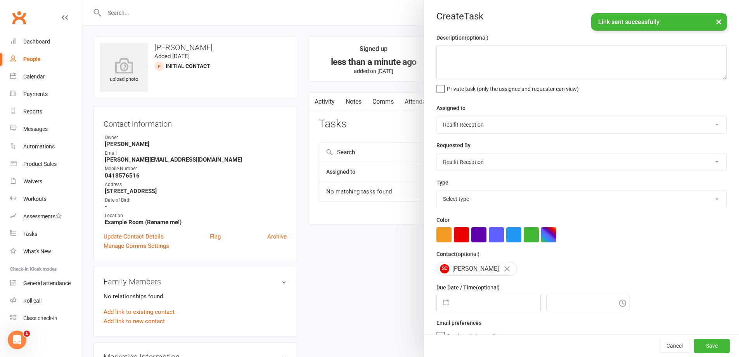
click at [472, 126] on select "[PERSON_NAME] [PERSON_NAME] Realfit Reception [PERSON_NAME] [PERSON_NAME] [PERS…" at bounding box center [582, 124] width 290 height 17
select select "49223"
click at [437, 116] on select "[PERSON_NAME] [PERSON_NAME] Realfit Reception [PERSON_NAME] [PERSON_NAME] [PERS…" at bounding box center [582, 124] width 290 height 17
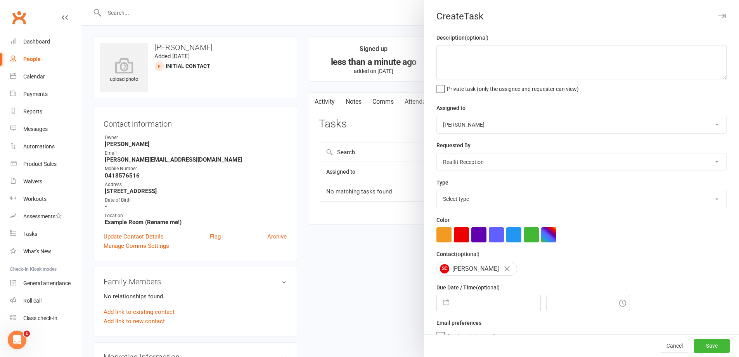
click at [465, 167] on select "[PERSON_NAME] [PERSON_NAME] Realfit Reception [PERSON_NAME] [PERSON_NAME] [PERS…" at bounding box center [582, 161] width 290 height 17
select select "49223"
click at [437, 154] on select "[PERSON_NAME] [PERSON_NAME] Realfit Reception [PERSON_NAME] [PERSON_NAME] [PERS…" at bounding box center [582, 161] width 290 height 17
click at [460, 236] on button "button" at bounding box center [461, 234] width 15 height 15
click at [465, 309] on input "text" at bounding box center [496, 303] width 87 height 16
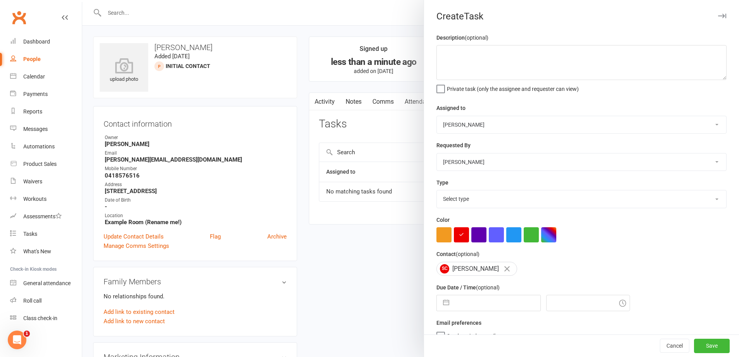
select select "6"
select select "2025"
select select "7"
select select "2025"
select select "8"
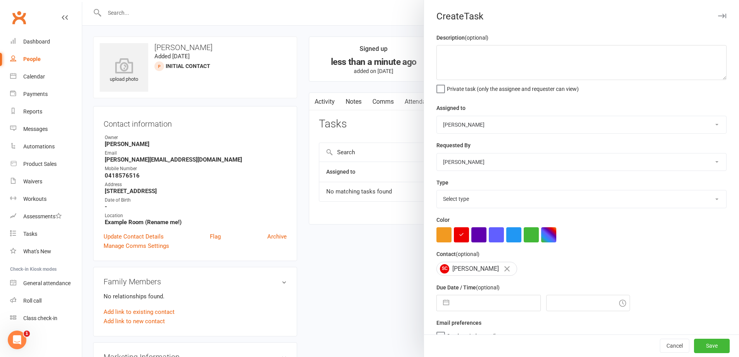
select select "2025"
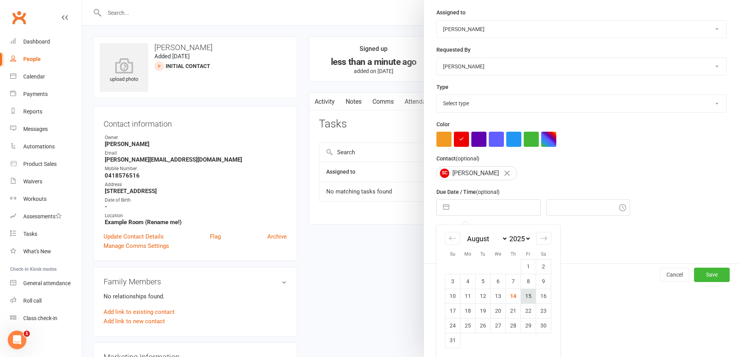
click at [521, 299] on td "15" at bounding box center [528, 295] width 15 height 15
type input "[DATE]"
type input "12:00pm"
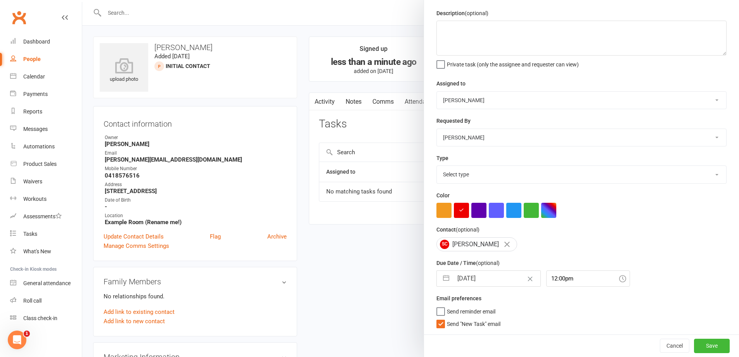
scroll to position [28, 0]
click at [460, 322] on span "Send "New Task" email" at bounding box center [474, 322] width 54 height 9
click at [460, 318] on input "Send "New Task" email" at bounding box center [469, 318] width 64 height 0
drag, startPoint x: 698, startPoint y: 347, endPoint x: 691, endPoint y: 342, distance: 9.1
click at [699, 346] on button "Save" at bounding box center [712, 345] width 36 height 14
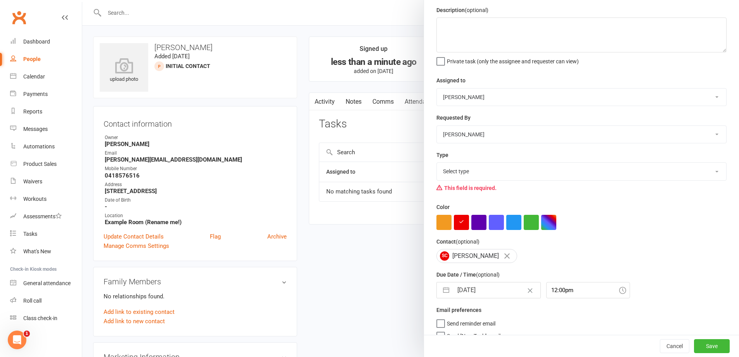
click at [480, 170] on select "Select type Building maintenance E-mail Gym floor Incident process and manageme…" at bounding box center [582, 171] width 290 height 17
select select "30000"
click at [437, 164] on select "Select type Building maintenance E-mail Gym floor Incident process and manageme…" at bounding box center [582, 171] width 290 height 17
select select "6"
select select "2025"
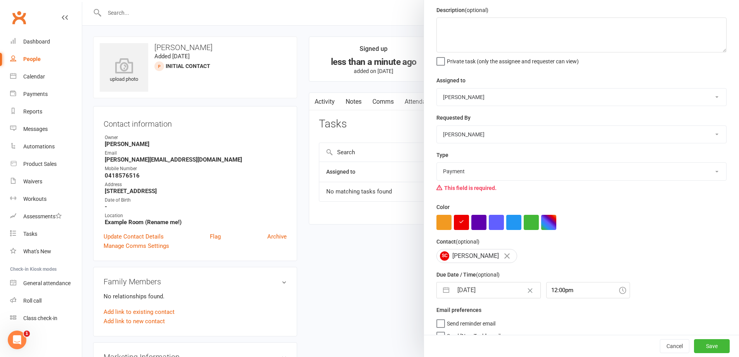
select select "7"
select select "2025"
select select "8"
select select "2025"
click at [496, 295] on input "[DATE]" at bounding box center [496, 290] width 87 height 16
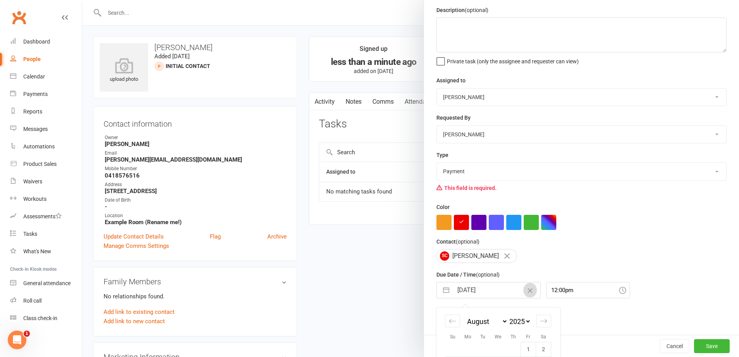
scroll to position [113, 0]
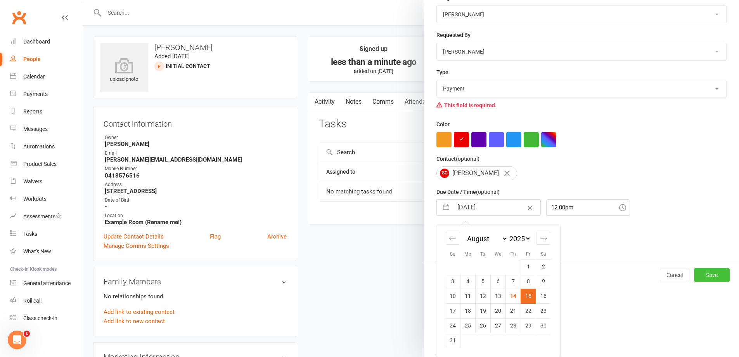
click at [707, 278] on button "Save" at bounding box center [712, 275] width 36 height 14
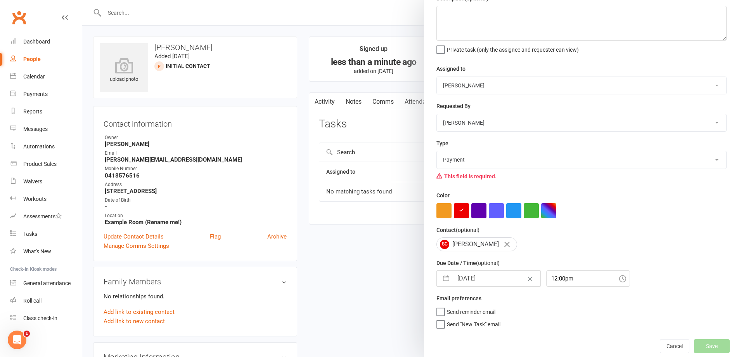
scroll to position [42, 0]
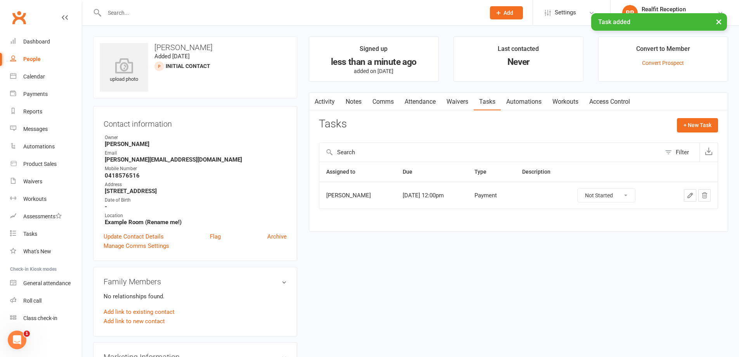
click at [689, 196] on icon "button" at bounding box center [690, 195] width 5 height 5
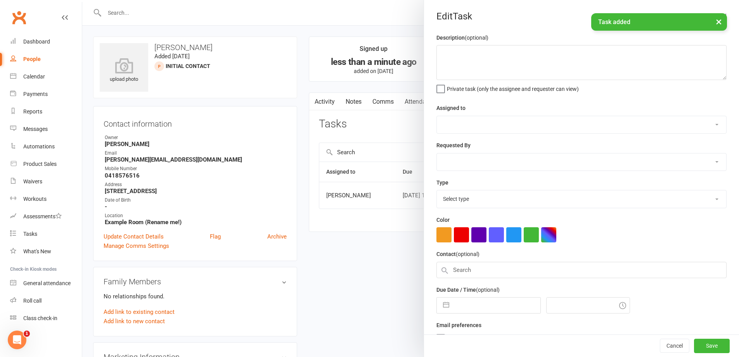
select select "49223"
type input "[DATE]"
type input "12:00pm"
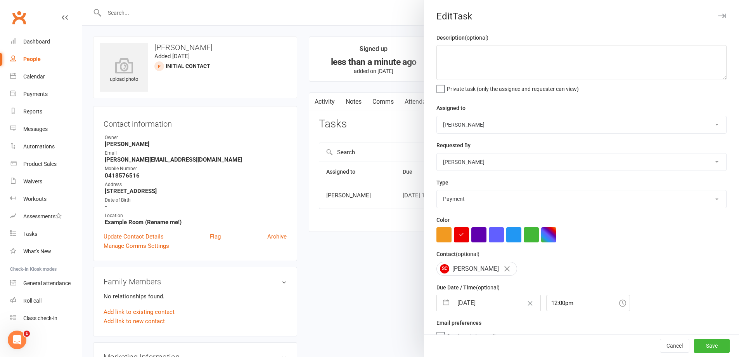
click at [483, 205] on select "Building maintenance E-mail Gym floor Incident process and management Meeting P…" at bounding box center [582, 198] width 290 height 17
select select "28421"
click at [437, 192] on select "Building maintenance E-mail Gym floor Incident process and management Meeting P…" at bounding box center [582, 198] width 290 height 17
click at [694, 342] on button "Save" at bounding box center [712, 346] width 36 height 14
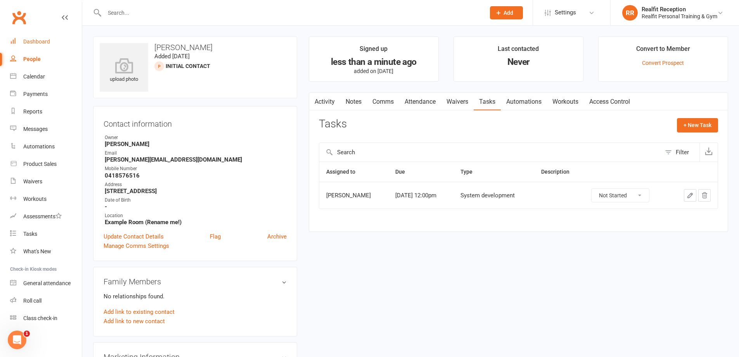
click at [29, 42] on div "Dashboard" at bounding box center [36, 41] width 27 height 6
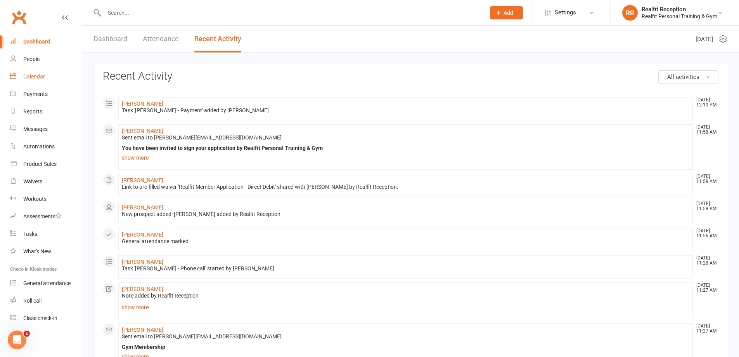
click at [38, 77] on div "Calendar" at bounding box center [34, 76] width 22 height 6
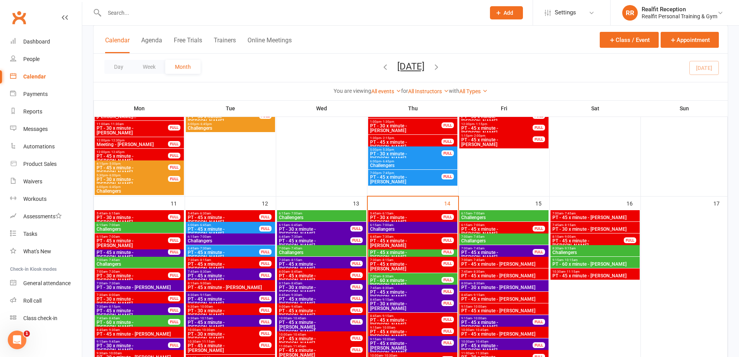
scroll to position [543, 0]
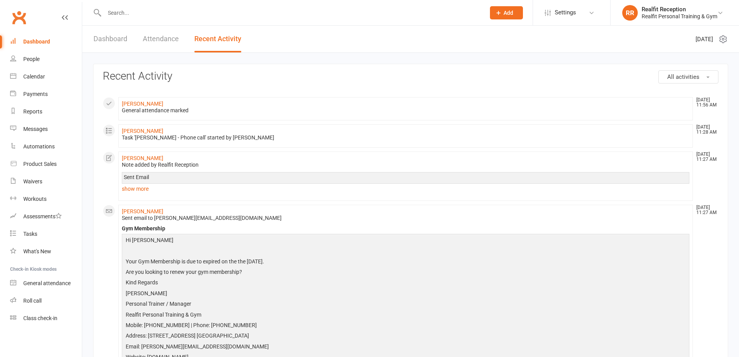
click at [167, 13] on input "text" at bounding box center [291, 12] width 378 height 11
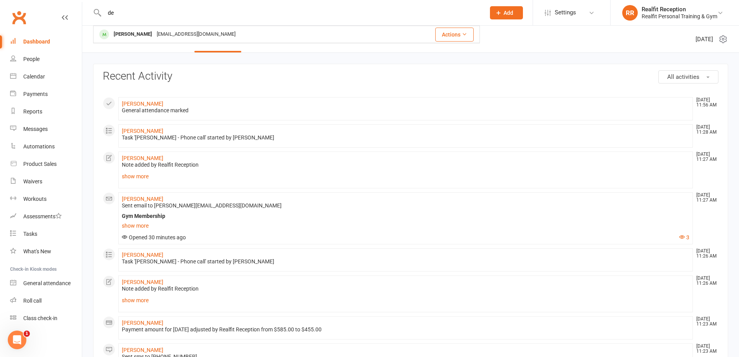
type input "d"
type input "seb"
